Goal: Information Seeking & Learning: Learn about a topic

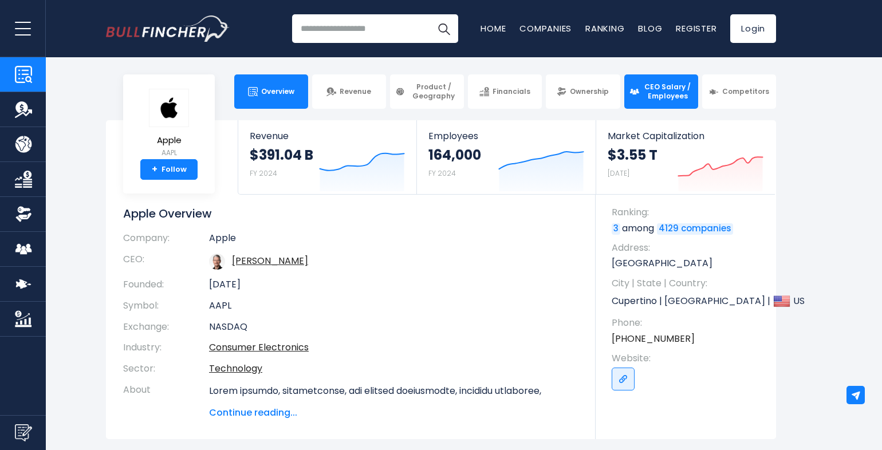
click at [676, 93] on span "CEO Salary / Employees" at bounding box center [668, 91] width 50 height 18
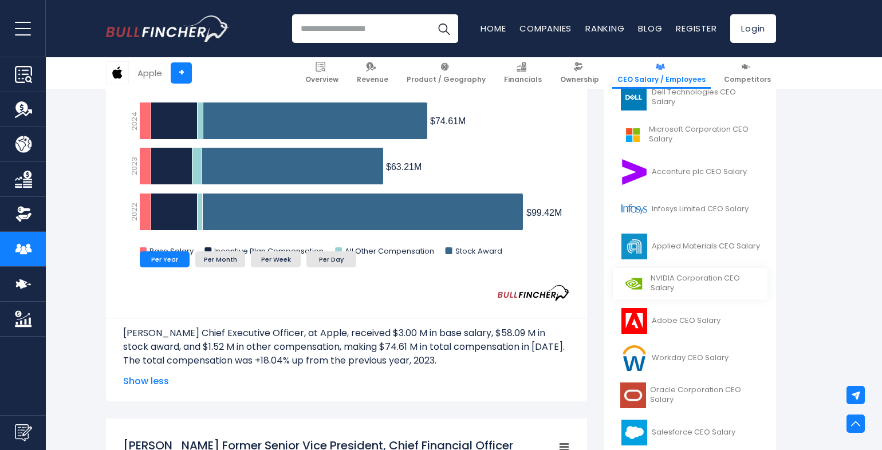
scroll to position [344, 0]
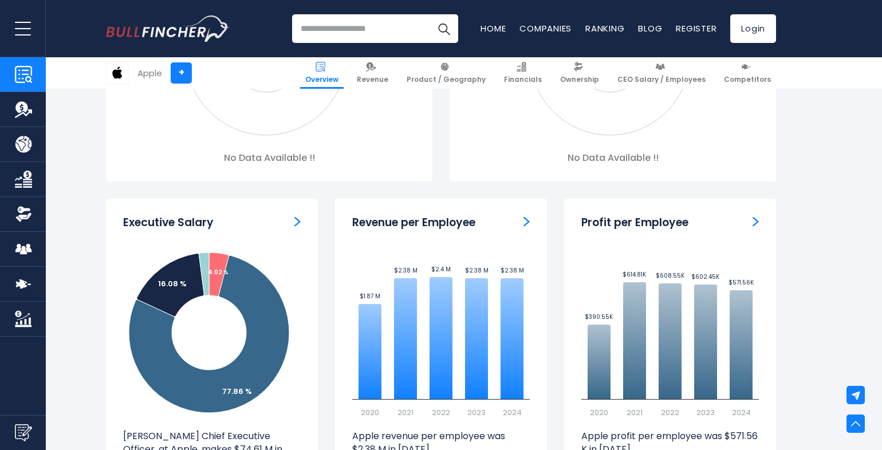
scroll to position [1169, 0]
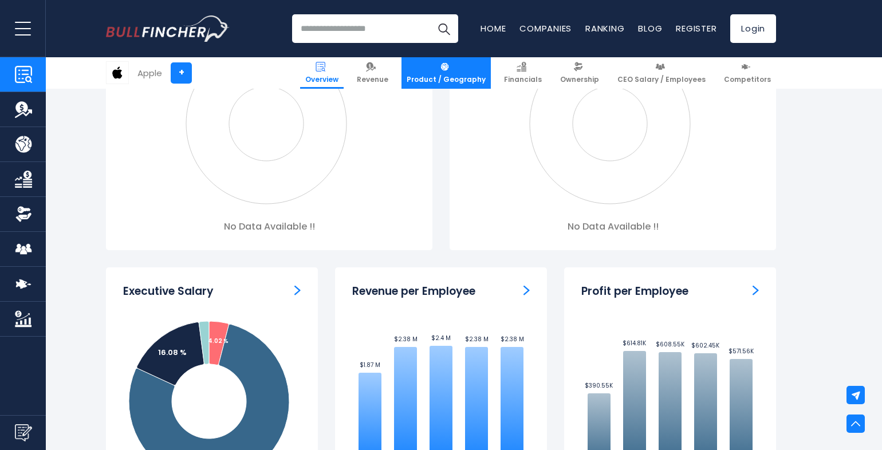
click at [462, 82] on span "Product / Geography" at bounding box center [446, 79] width 79 height 9
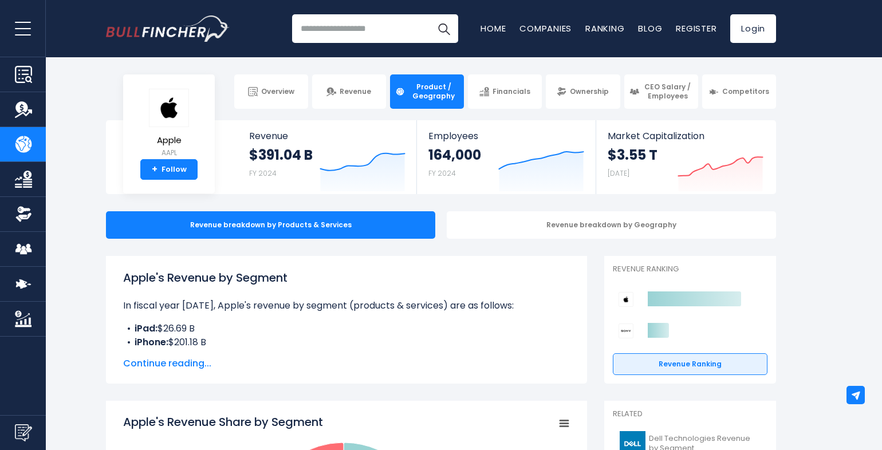
scroll to position [344, 0]
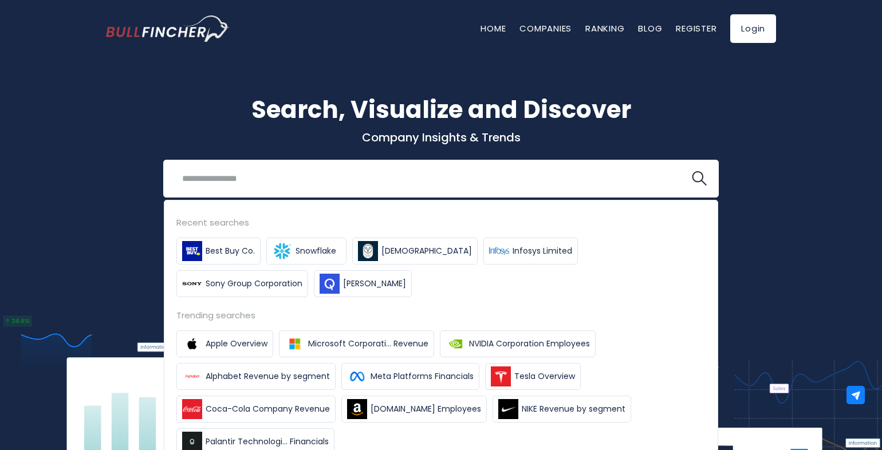
click at [103, 133] on div "Search, Visualize and Discover Company Insights & Trends Recent searches Best B…" at bounding box center [440, 179] width 687 height 175
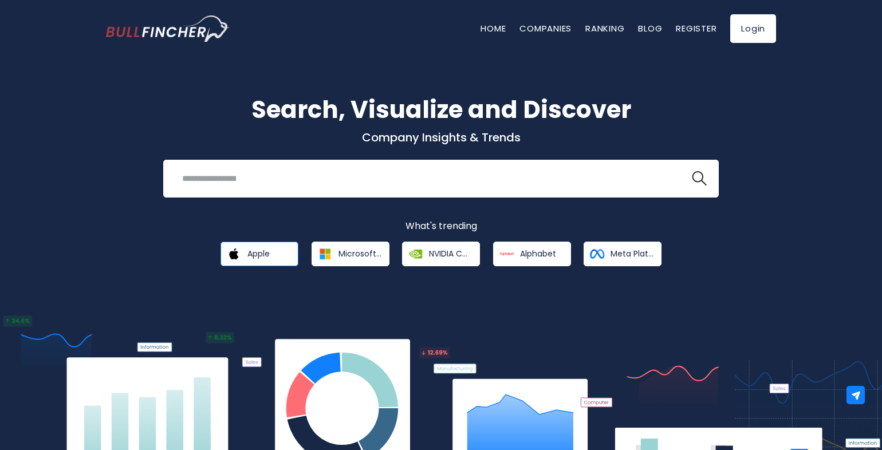
click at [254, 261] on link "Apple" at bounding box center [260, 254] width 78 height 25
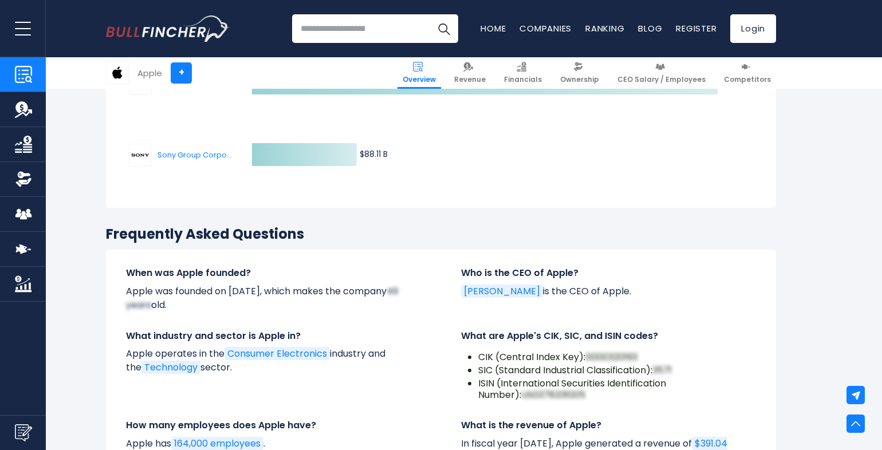
scroll to position [3849, 0]
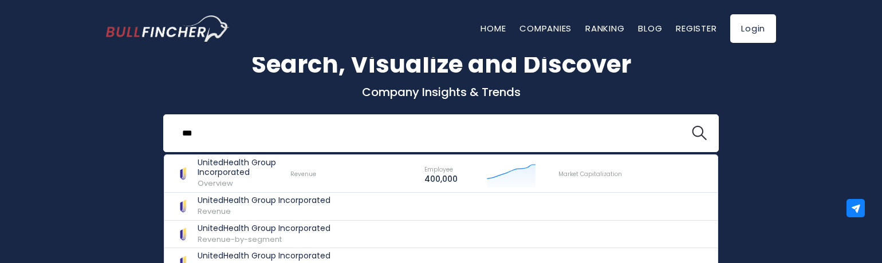
scroll to position [69, 0]
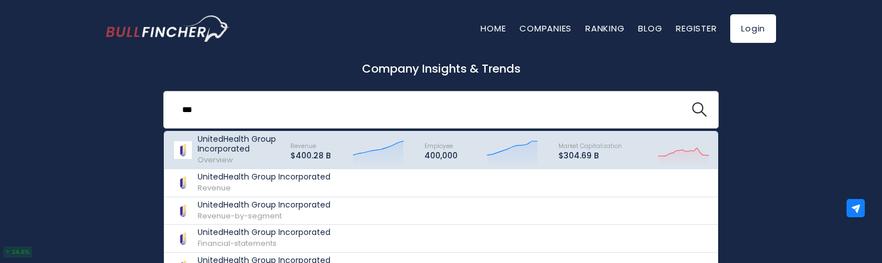
type input "***"
click at [223, 142] on p "UnitedHealth Group Incorporated" at bounding box center [239, 144] width 82 height 19
